Goal: Use online tool/utility: Utilize a website feature to perform a specific function

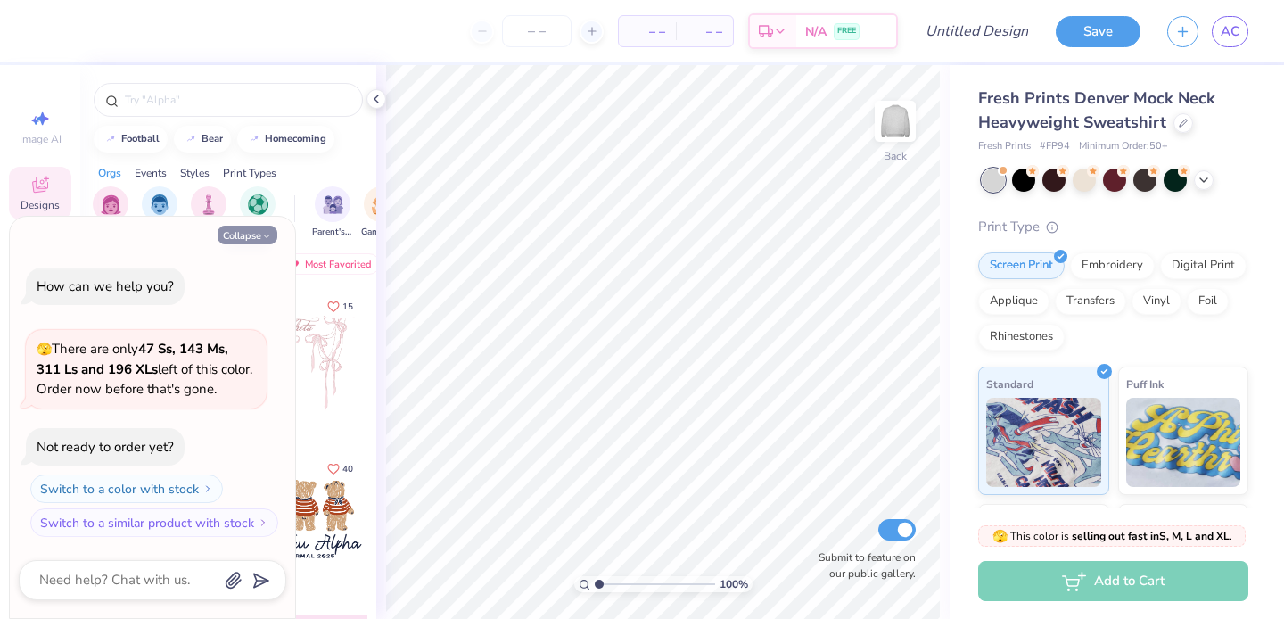
click at [270, 232] on icon "button" at bounding box center [266, 236] width 11 height 11
type textarea "x"
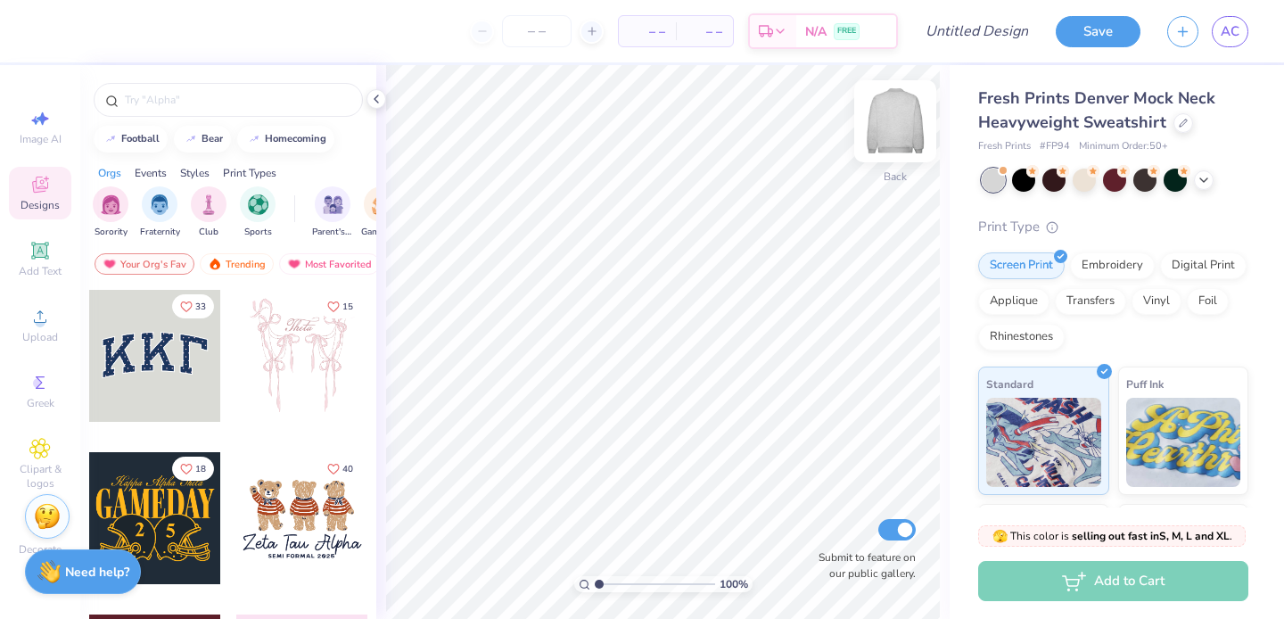
click at [888, 124] on img at bounding box center [895, 121] width 71 height 71
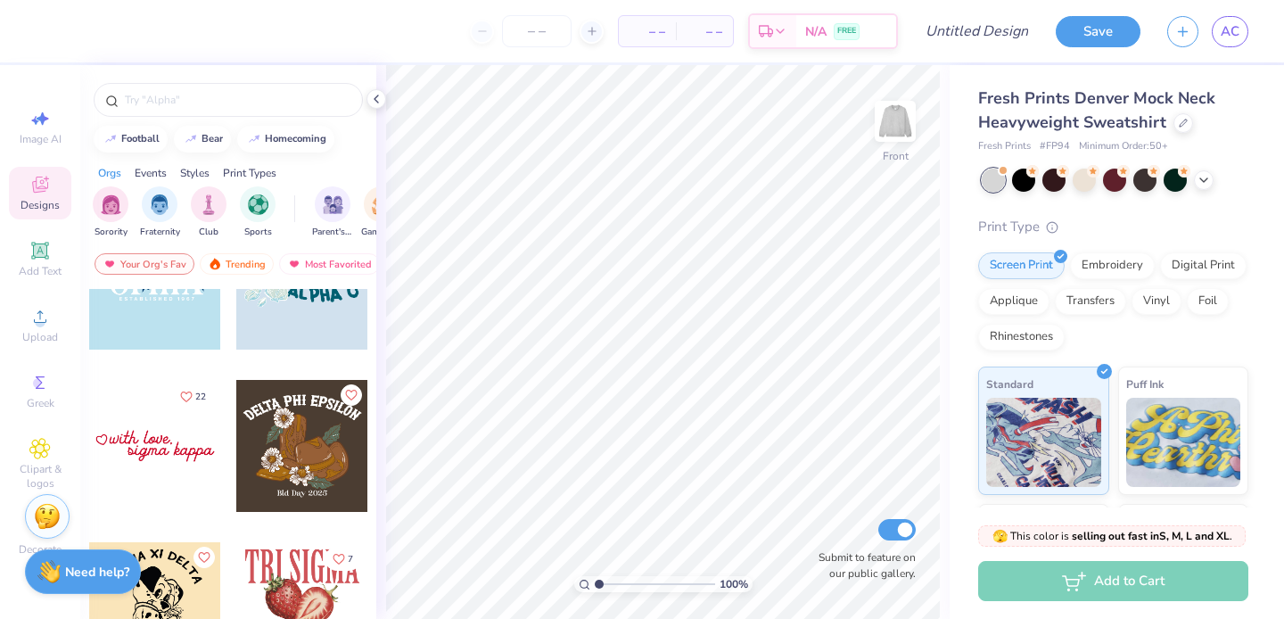
scroll to position [10138, 0]
click at [32, 128] on icon at bounding box center [39, 118] width 21 height 21
select select "4"
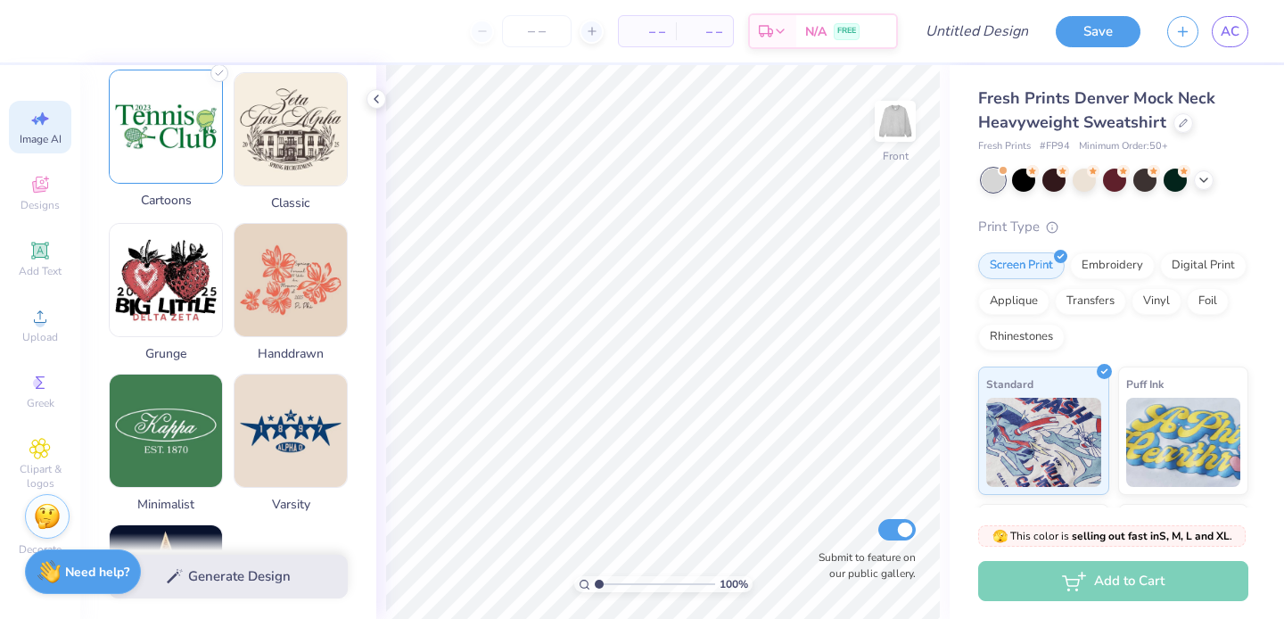
scroll to position [714, 0]
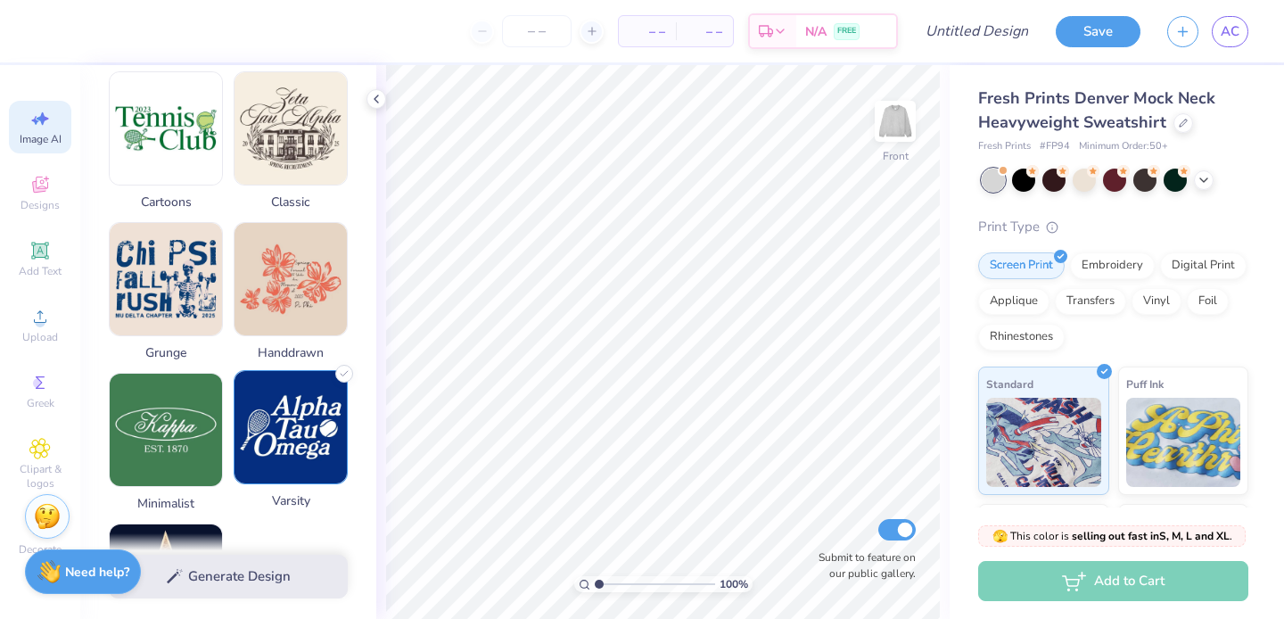
click at [312, 428] on img at bounding box center [291, 427] width 112 height 112
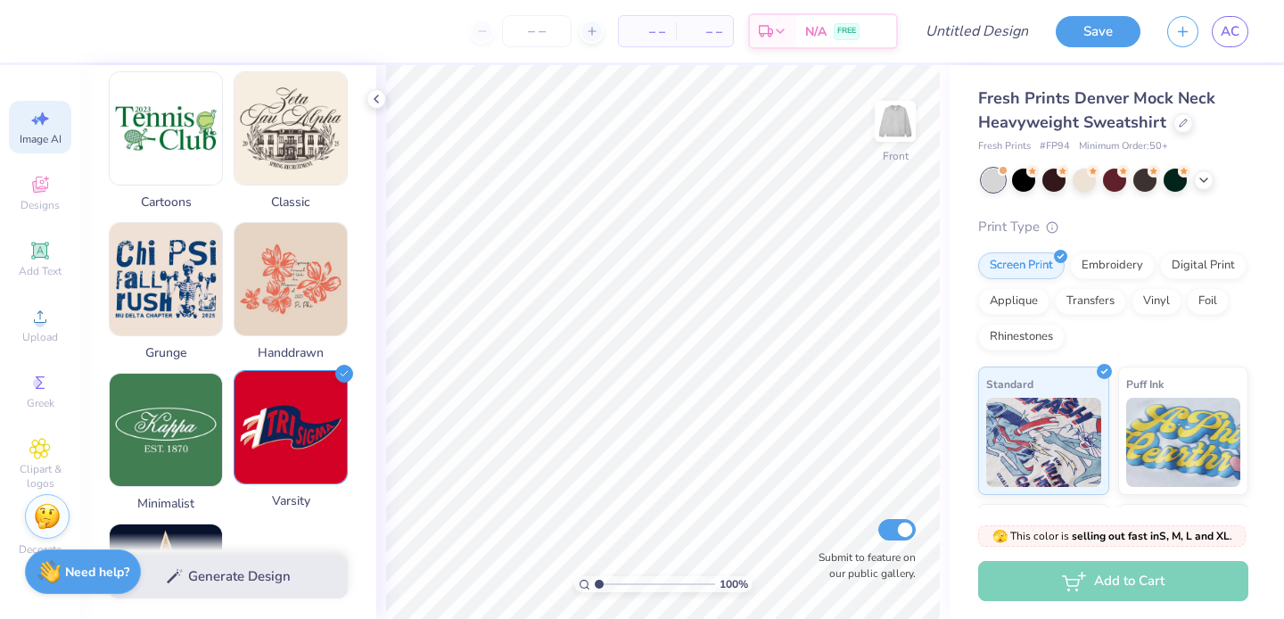
scroll to position [0, 0]
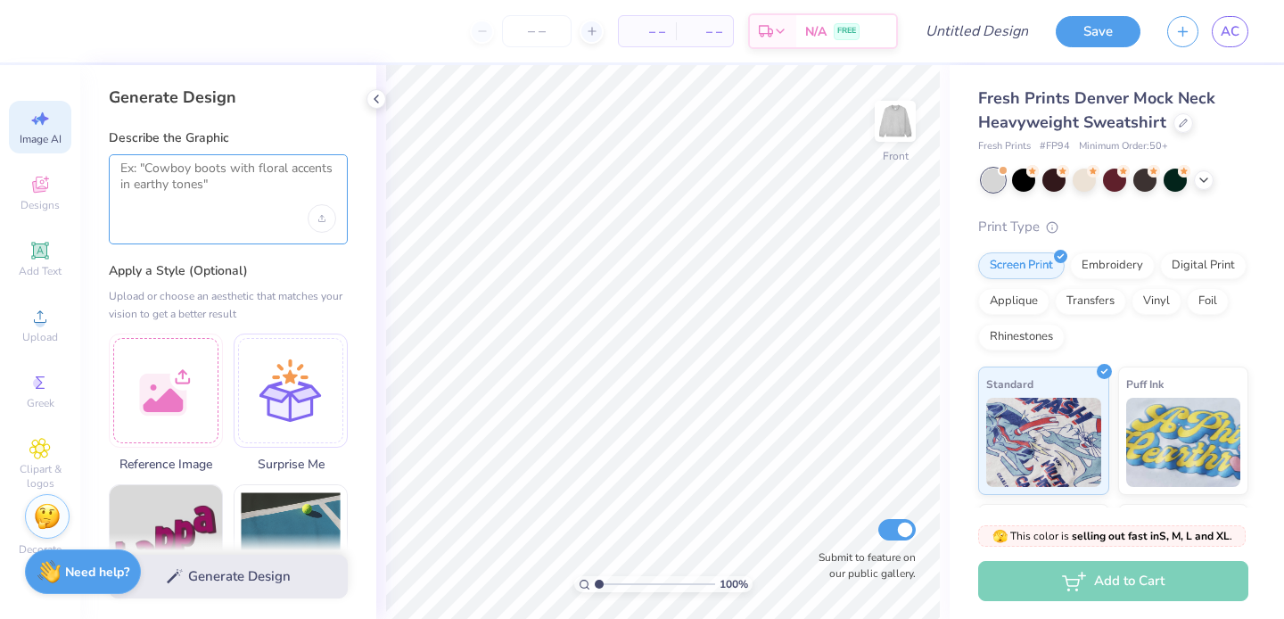
click at [219, 186] on textarea at bounding box center [228, 183] width 216 height 45
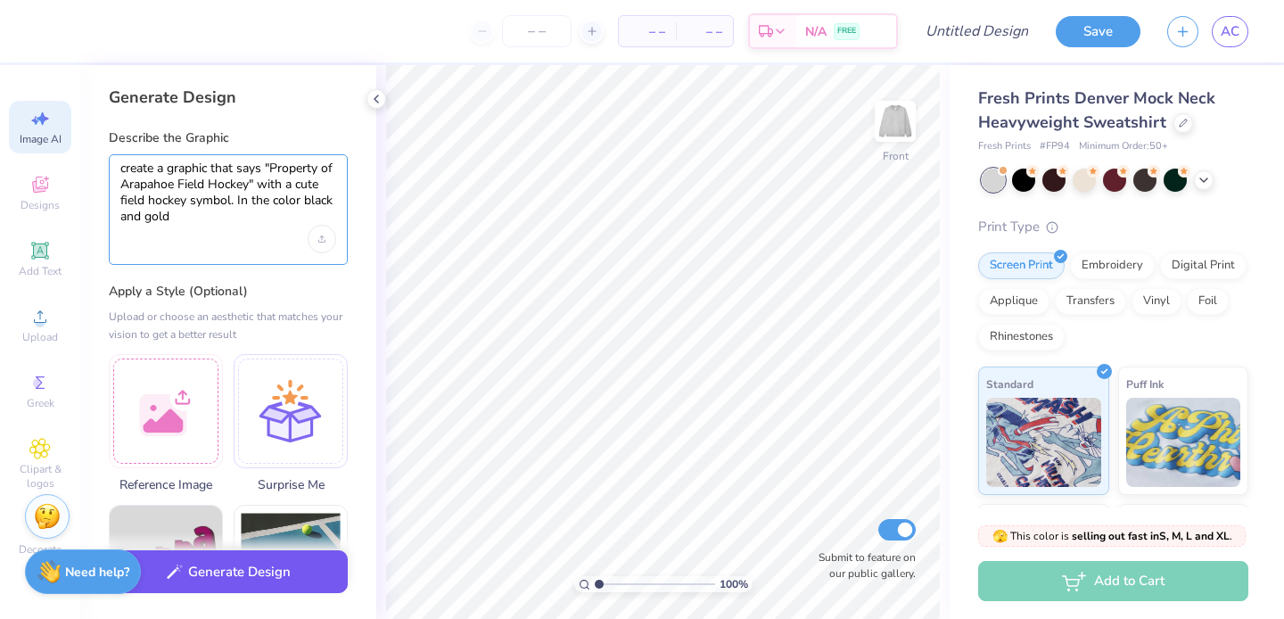
type textarea "create a graphic that says "Property of Arapahoe Field Hockey" with a cute fiel…"
click at [243, 576] on button "Generate Design" at bounding box center [228, 572] width 239 height 44
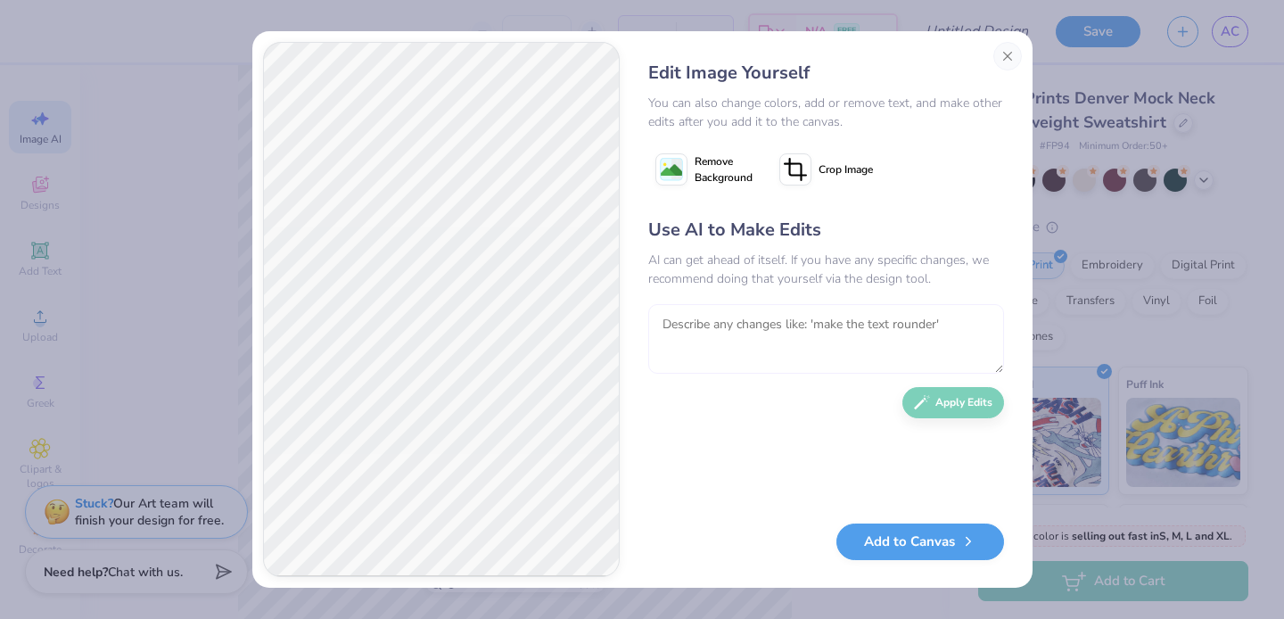
click at [697, 321] on textarea at bounding box center [826, 339] width 356 height 70
type textarea "make it less cartoon and make it only black"
click at [981, 401] on button "Apply Edits" at bounding box center [954, 398] width 102 height 31
click at [752, 318] on textarea at bounding box center [826, 339] width 356 height 70
type textarea "make the stick into 2 sticks that cross and keep everything else the same"
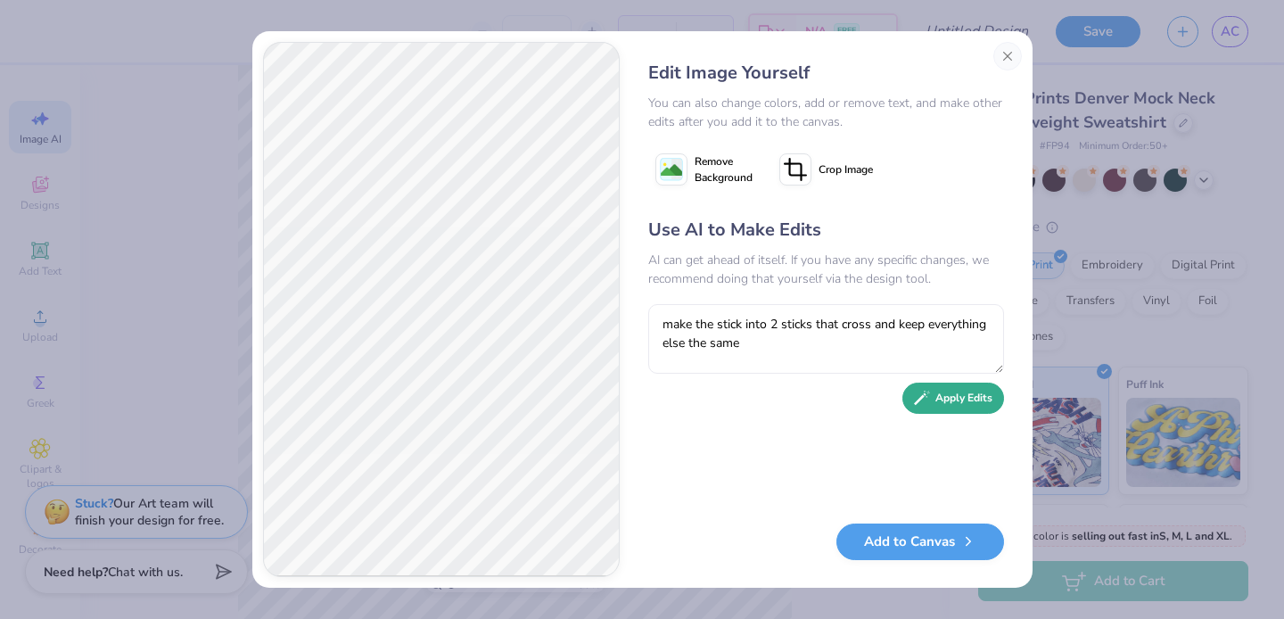
click at [957, 399] on button "Apply Edits" at bounding box center [954, 398] width 102 height 31
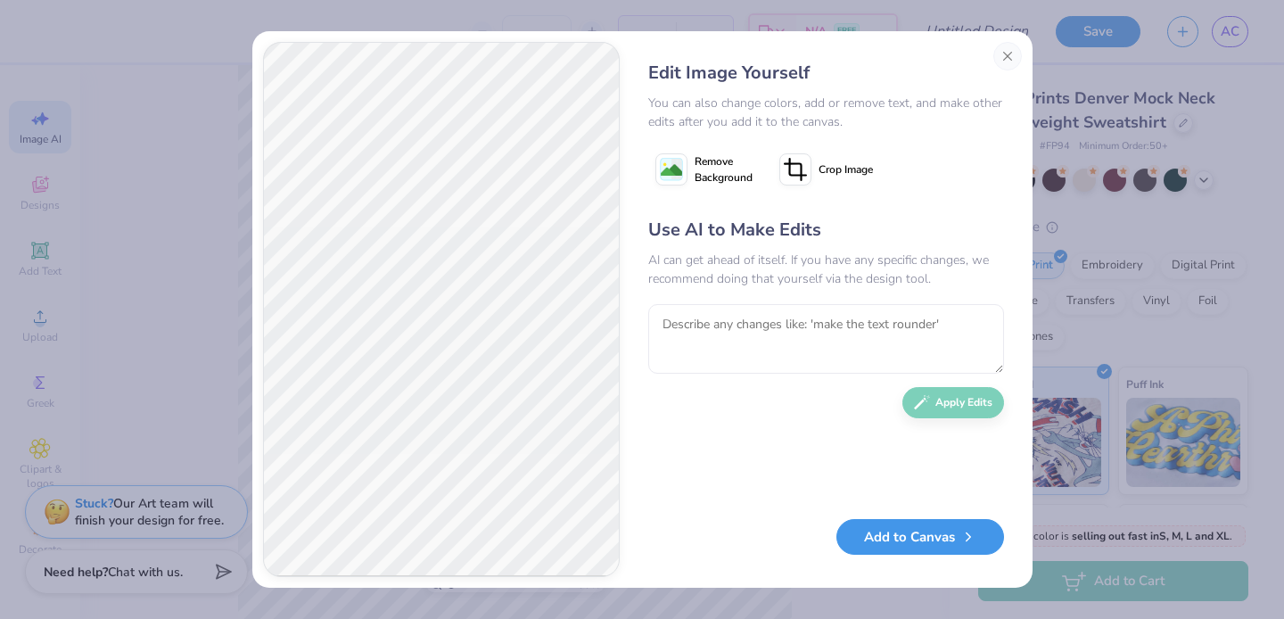
click at [903, 550] on button "Add to Canvas" at bounding box center [921, 537] width 168 height 37
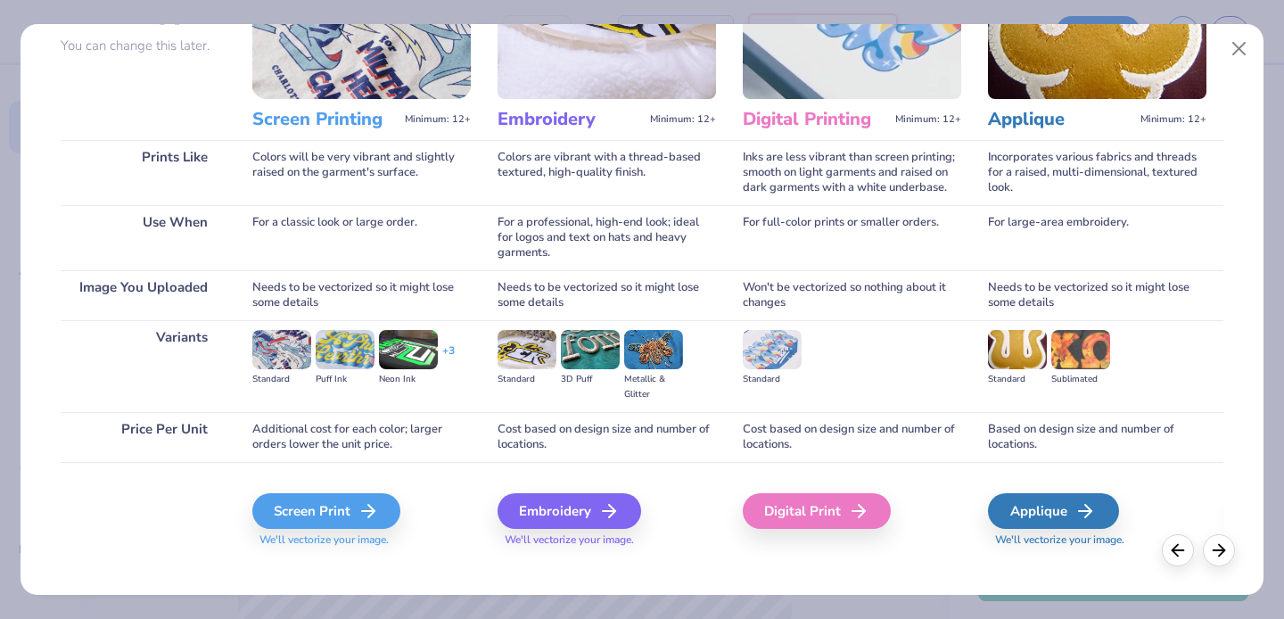
scroll to position [181, 0]
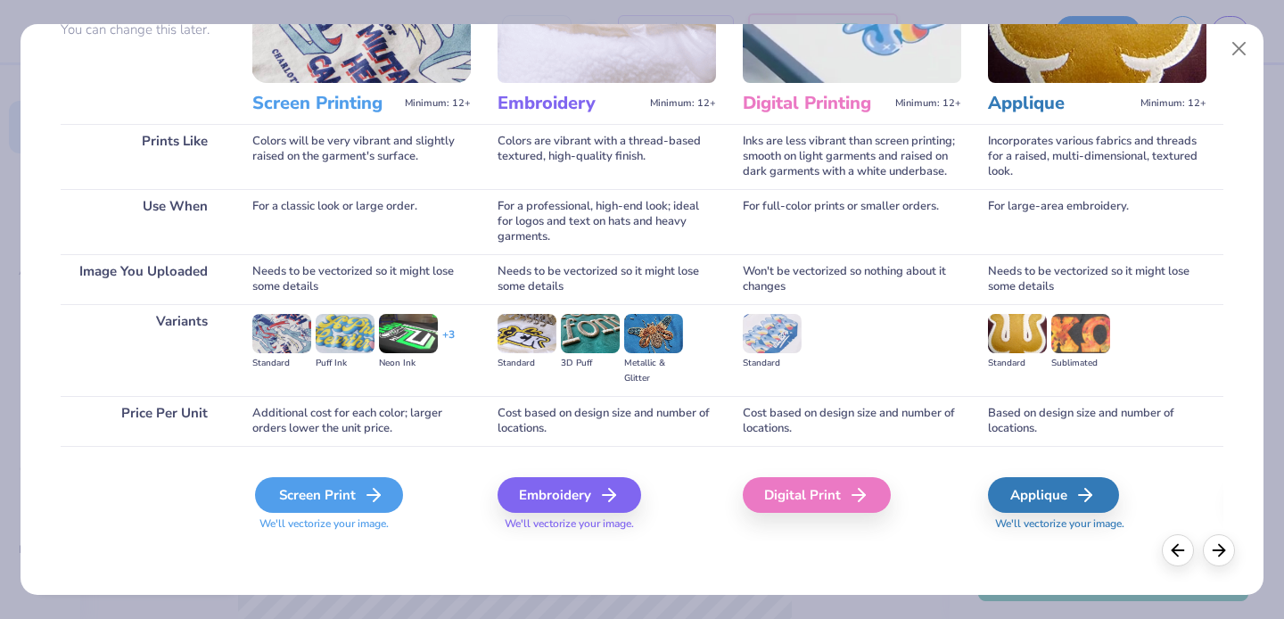
click at [353, 499] on div "Screen Print" at bounding box center [329, 495] width 148 height 36
click at [360, 492] on div "Screen Print" at bounding box center [329, 495] width 148 height 36
